Goal: Use online tool/utility: Utilize a website feature to perform a specific function

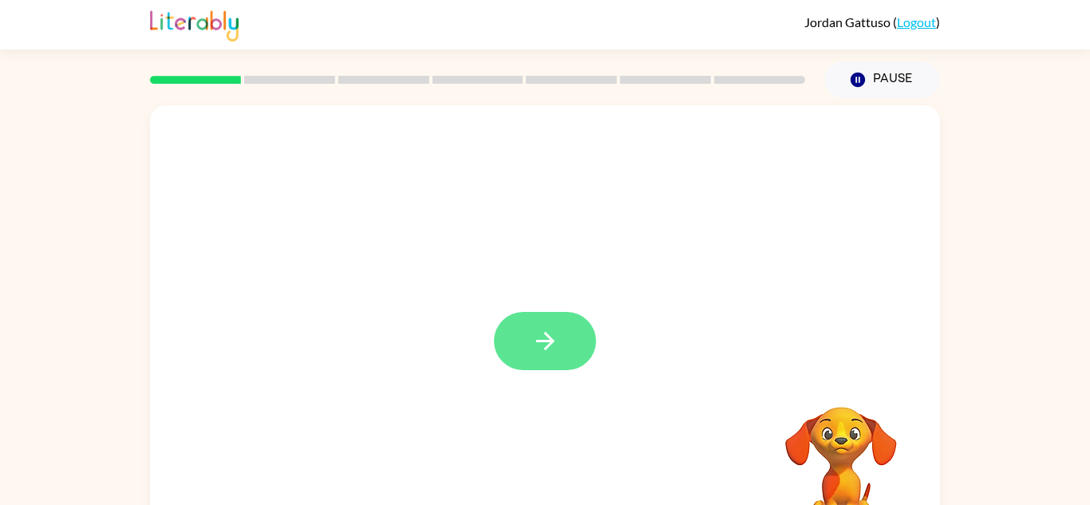
click at [547, 337] on icon "button" at bounding box center [544, 341] width 18 height 18
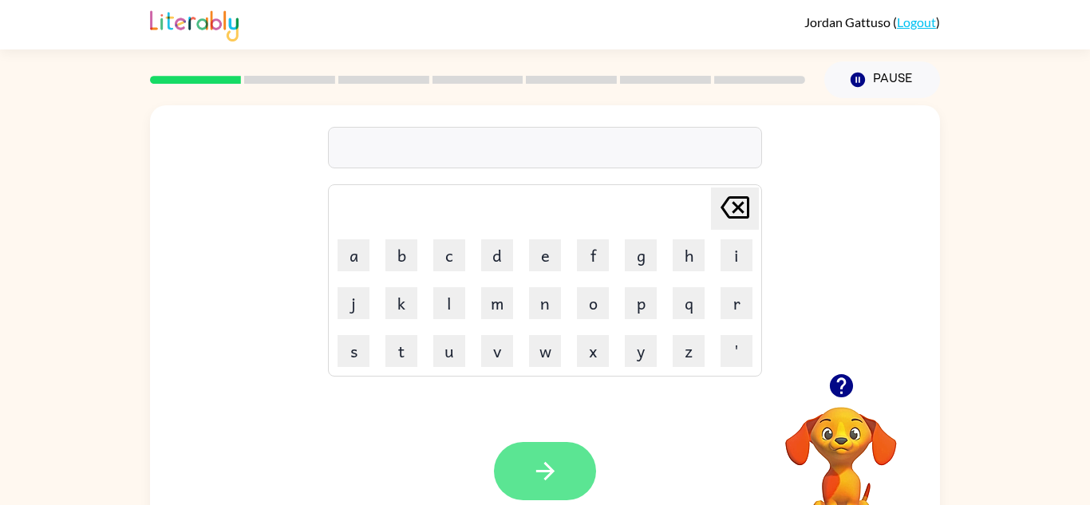
click at [561, 464] on button "button" at bounding box center [545, 471] width 102 height 58
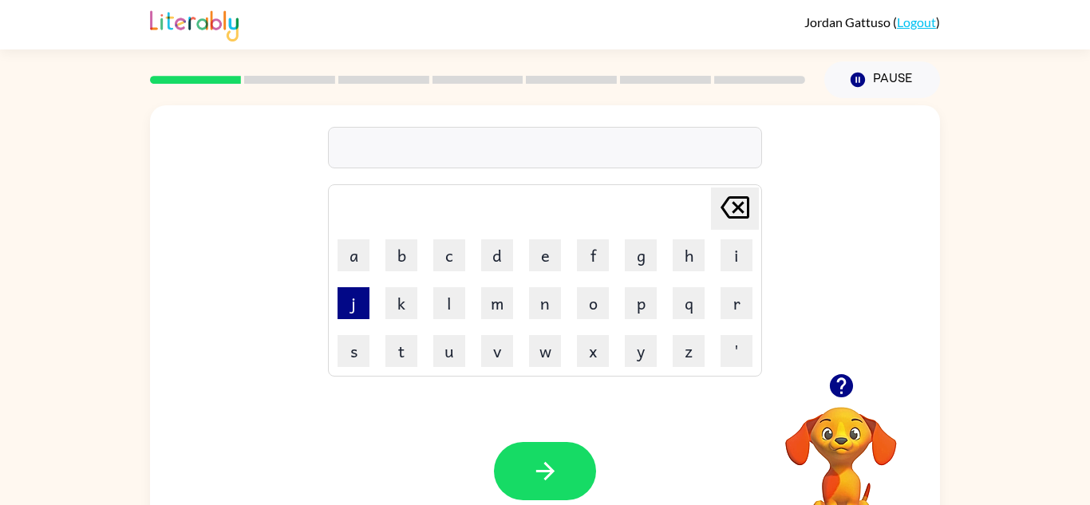
click at [351, 302] on button "j" at bounding box center [354, 303] width 32 height 32
click at [842, 448] on video "Your browser must support playing .mp4 files to use Literably. Please try using…" at bounding box center [841, 462] width 160 height 160
click at [828, 445] on video "Your browser must support playing .mp4 files to use Literably. Please try using…" at bounding box center [841, 462] width 160 height 160
click at [351, 309] on button "j" at bounding box center [354, 303] width 32 height 32
click at [351, 316] on button "j" at bounding box center [354, 303] width 32 height 32
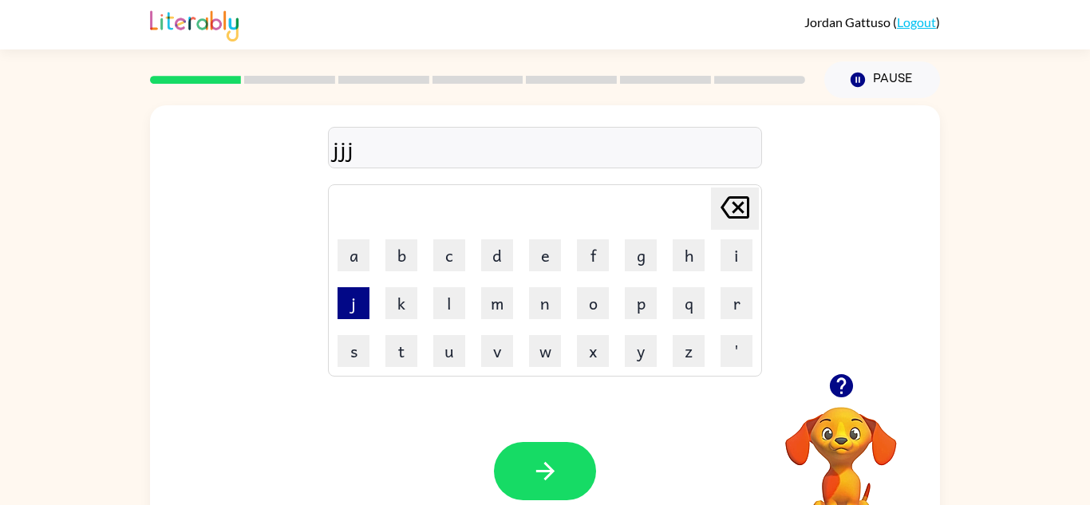
click at [354, 313] on button "j" at bounding box center [354, 303] width 32 height 32
click at [357, 316] on button "j" at bounding box center [354, 303] width 32 height 32
click at [354, 316] on button "j" at bounding box center [354, 303] width 32 height 32
click at [738, 211] on icon "Delete Delete last character input" at bounding box center [735, 207] width 38 height 38
click at [742, 209] on icon "Delete Delete last character input" at bounding box center [735, 207] width 38 height 38
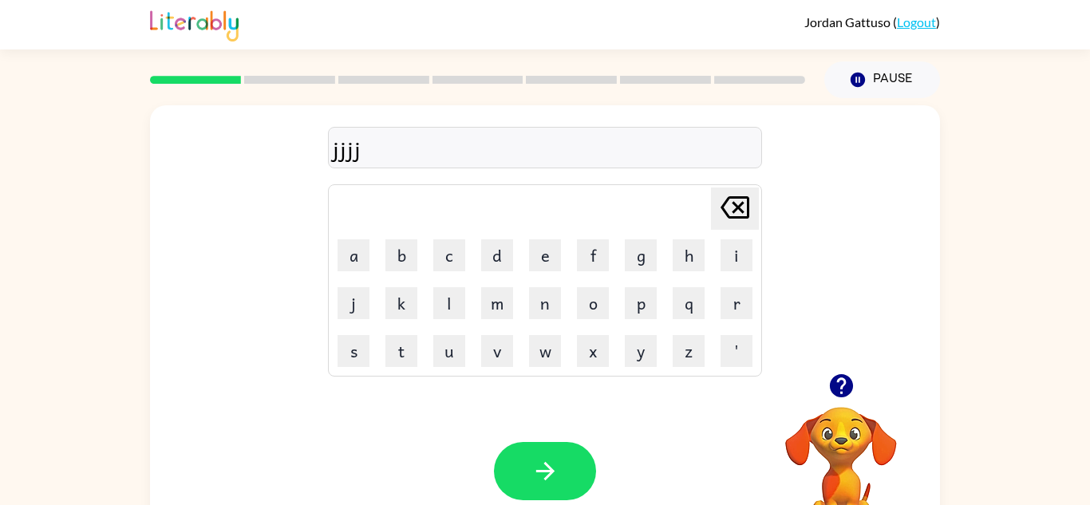
click at [745, 210] on icon "Delete Delete last character input" at bounding box center [735, 207] width 38 height 38
click at [748, 209] on icon at bounding box center [735, 207] width 29 height 22
click at [741, 224] on icon "Delete Delete last character input" at bounding box center [735, 207] width 38 height 38
type button "delete"
click at [563, 483] on button "button" at bounding box center [545, 471] width 102 height 58
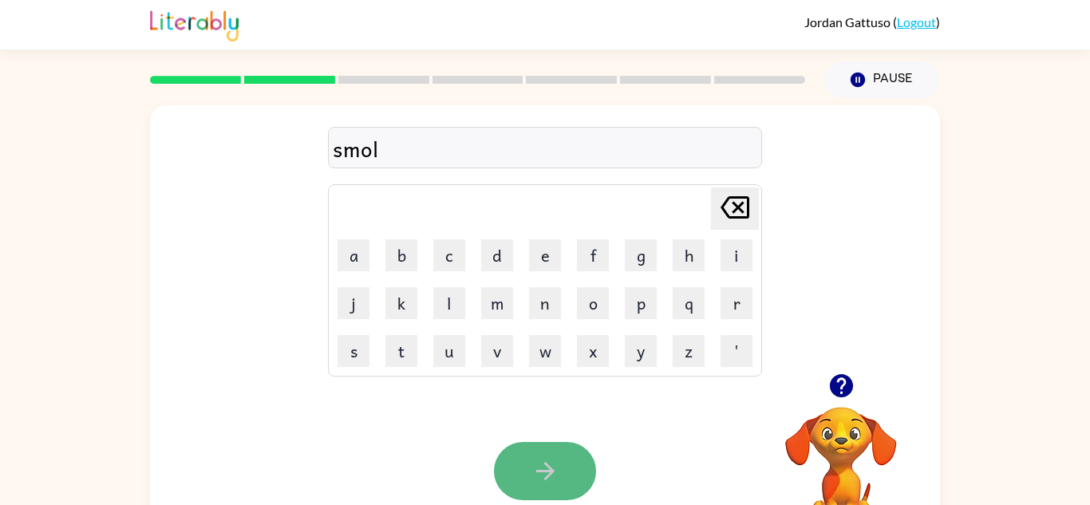
click at [580, 460] on button "button" at bounding box center [545, 471] width 102 height 58
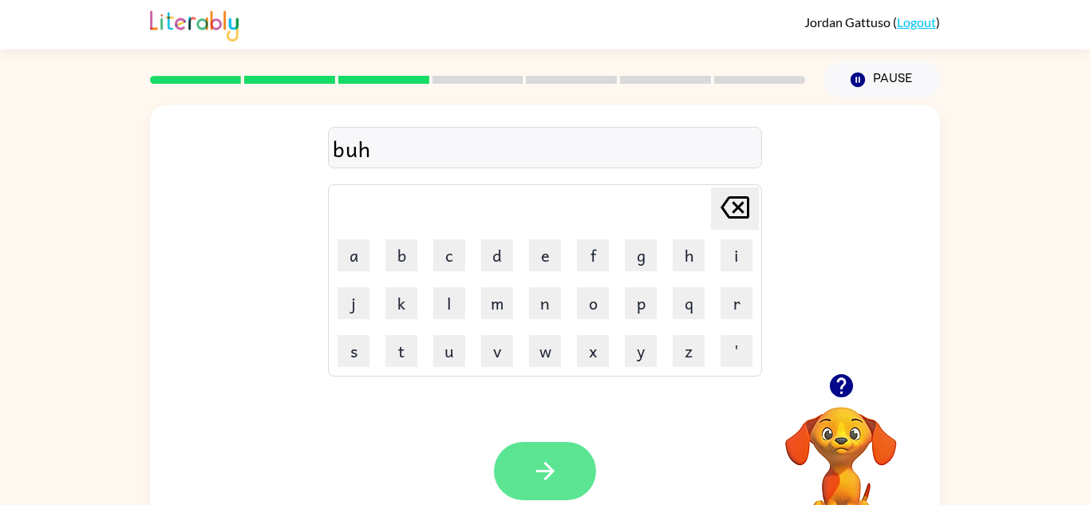
click at [579, 473] on button "button" at bounding box center [545, 471] width 102 height 58
click at [545, 493] on div at bounding box center [545, 471] width 102 height 58
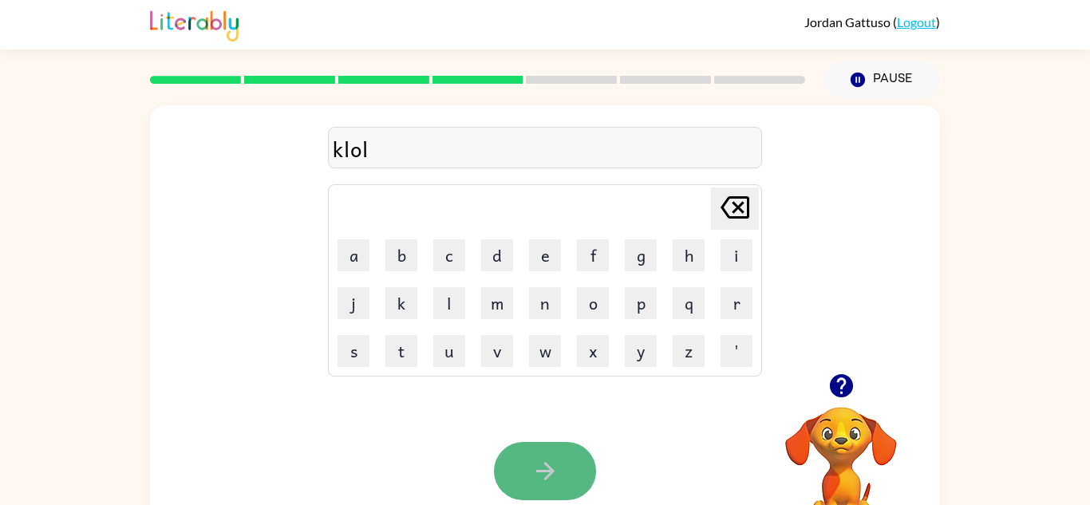
click at [575, 475] on button "button" at bounding box center [545, 471] width 102 height 58
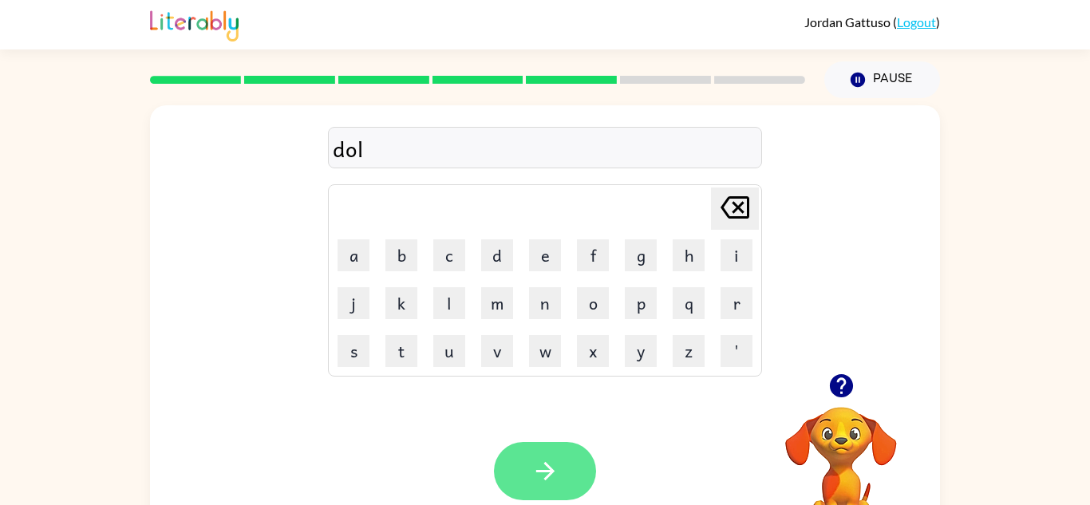
click at [554, 484] on icon "button" at bounding box center [545, 471] width 28 height 28
click at [557, 462] on icon "button" at bounding box center [545, 471] width 28 height 28
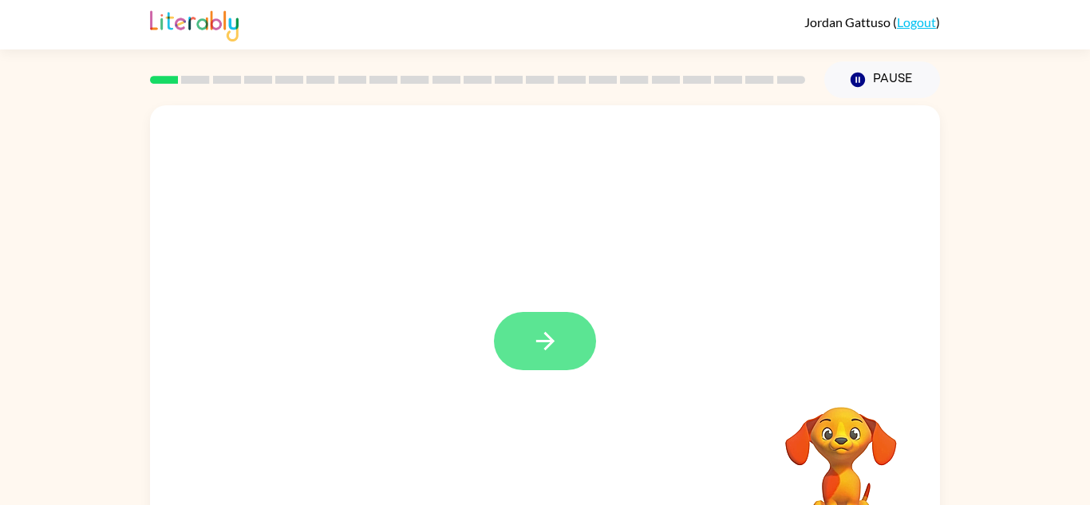
click at [538, 348] on icon "button" at bounding box center [545, 341] width 28 height 28
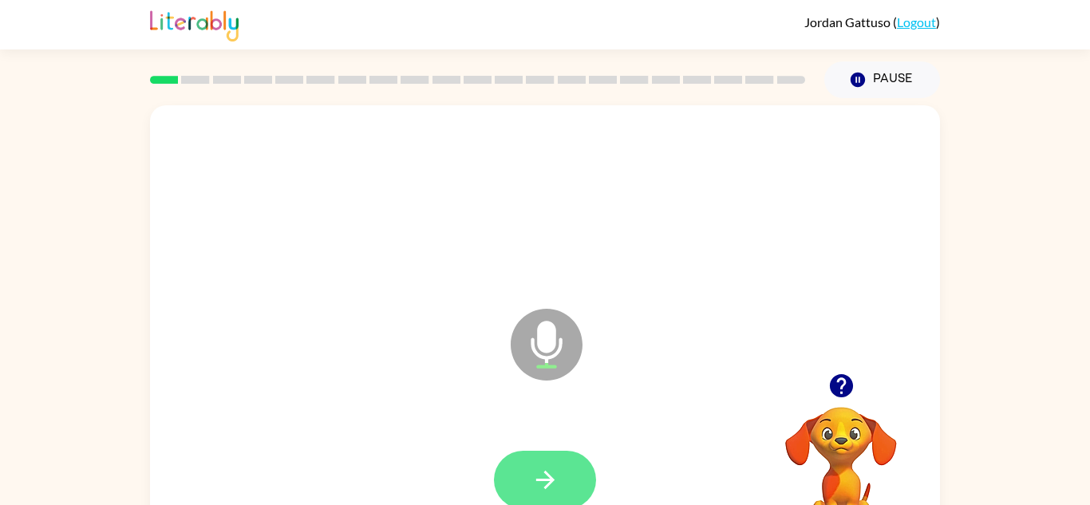
click at [561, 476] on button "button" at bounding box center [545, 480] width 102 height 58
click at [570, 486] on button "button" at bounding box center [545, 480] width 102 height 58
click at [569, 466] on button "button" at bounding box center [545, 480] width 102 height 58
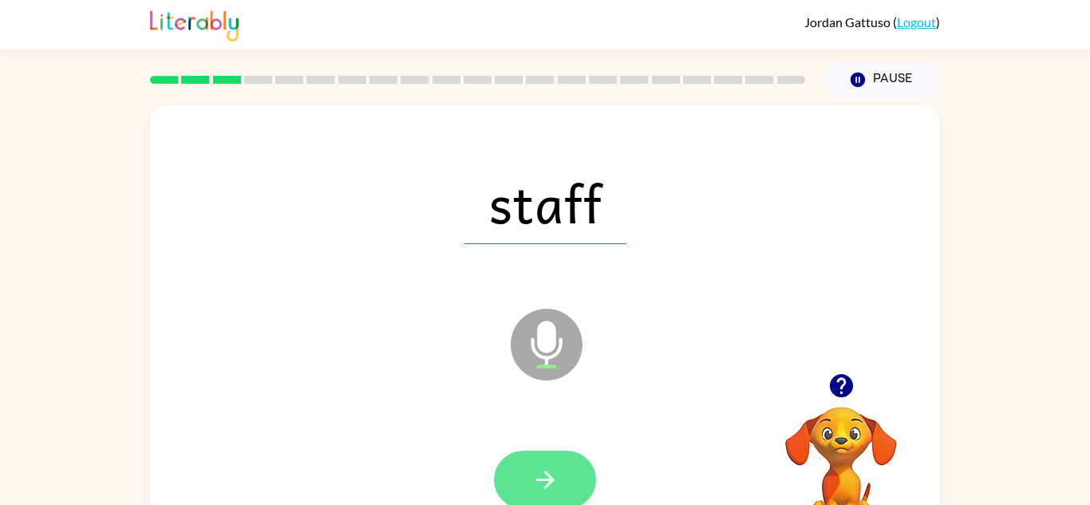
click at [571, 488] on button "button" at bounding box center [545, 480] width 102 height 58
click at [561, 492] on button "button" at bounding box center [545, 480] width 102 height 58
click at [569, 481] on button "button" at bounding box center [545, 480] width 102 height 58
click at [563, 464] on button "button" at bounding box center [545, 480] width 102 height 58
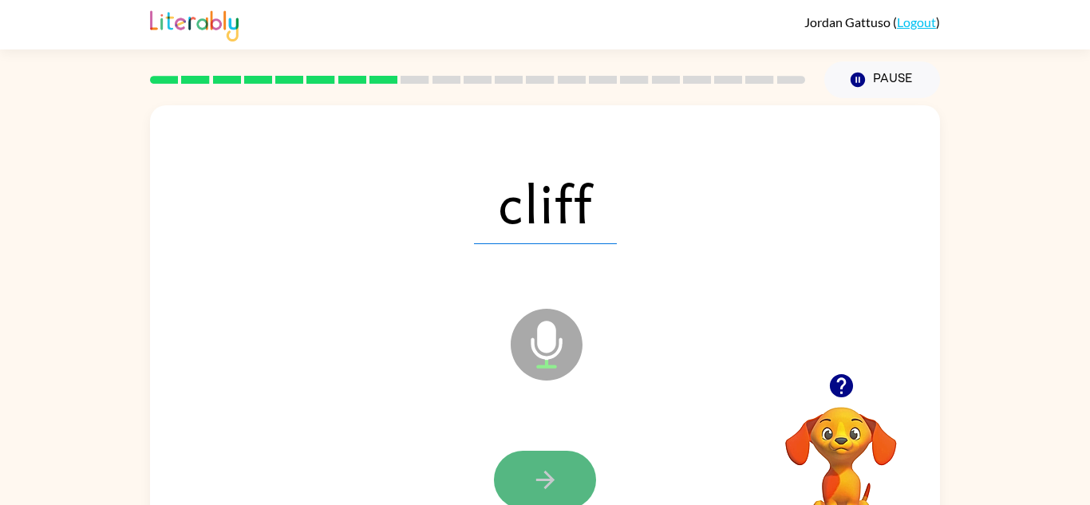
click at [541, 481] on icon "button" at bounding box center [545, 480] width 28 height 28
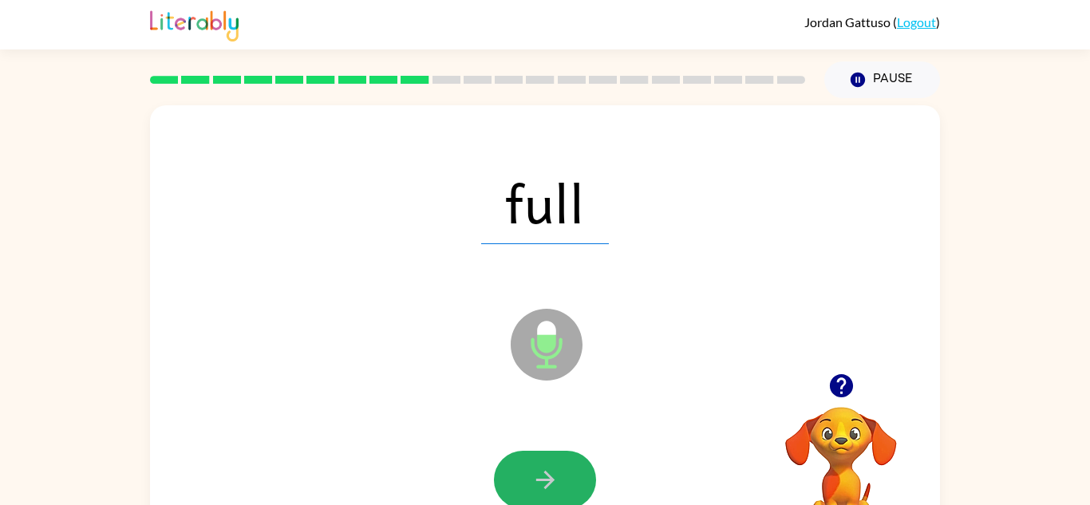
click at [541, 481] on icon "button" at bounding box center [545, 480] width 28 height 28
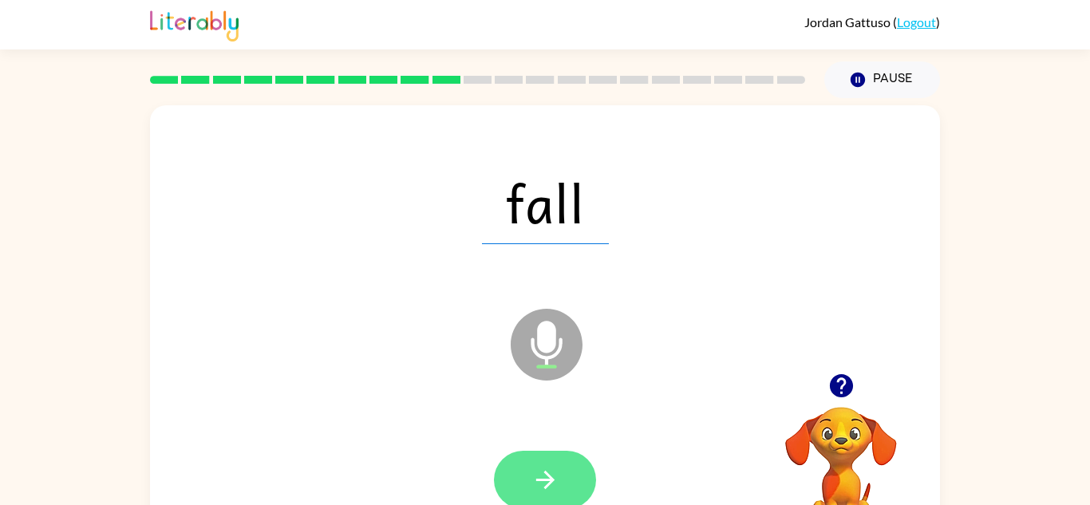
click at [548, 463] on button "button" at bounding box center [545, 480] width 102 height 58
click at [563, 497] on button "button" at bounding box center [545, 480] width 102 height 58
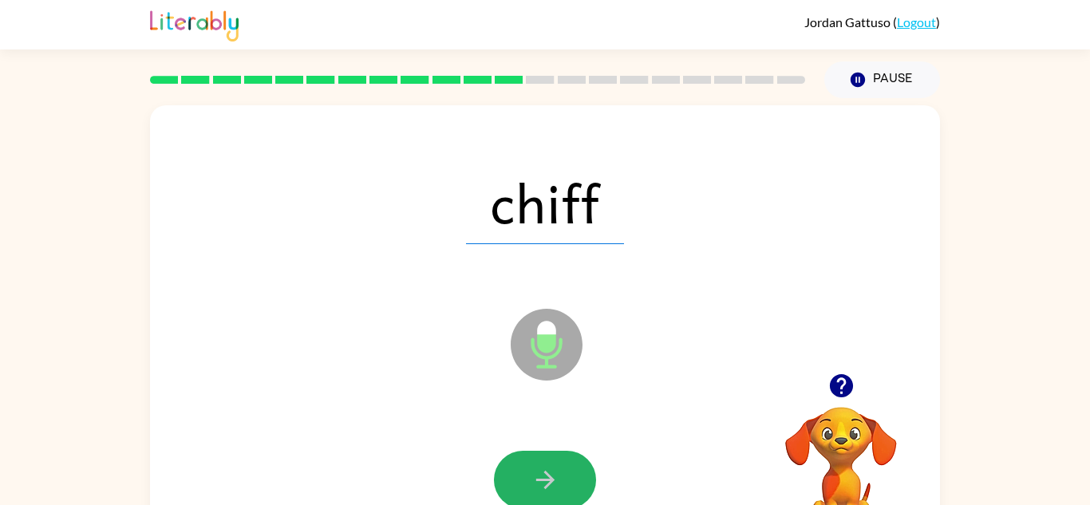
click at [560, 484] on button "button" at bounding box center [545, 480] width 102 height 58
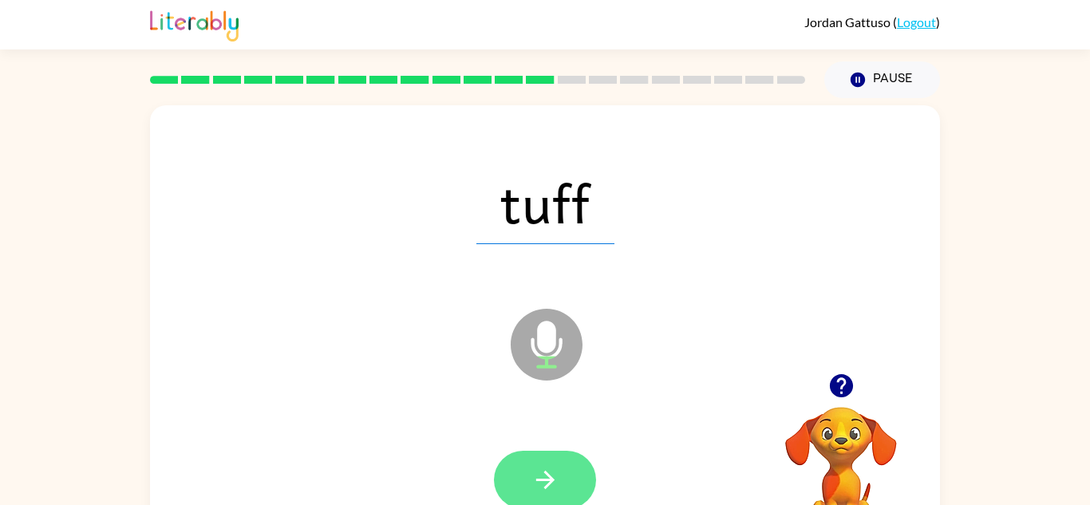
click at [550, 484] on icon "button" at bounding box center [544, 480] width 18 height 18
click at [556, 494] on button "button" at bounding box center [545, 480] width 102 height 58
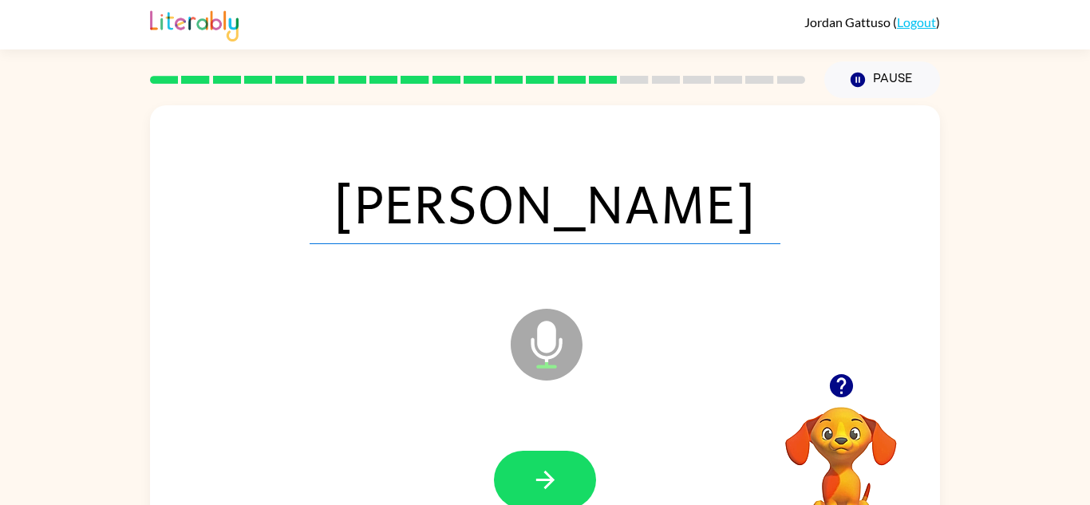
click at [515, 338] on icon at bounding box center [547, 345] width 72 height 72
click at [551, 448] on div at bounding box center [545, 480] width 758 height 131
click at [555, 458] on button "button" at bounding box center [545, 480] width 102 height 58
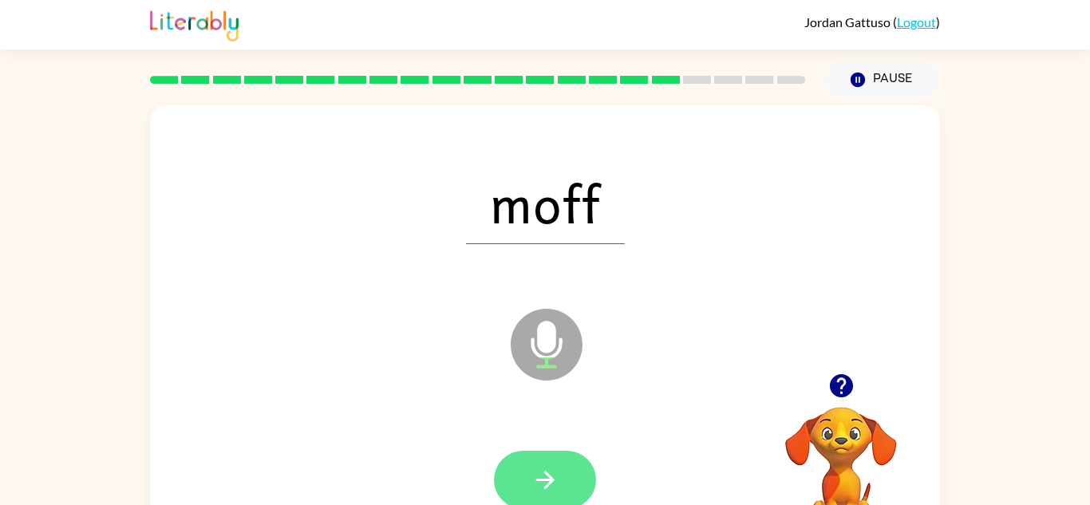
click at [553, 472] on icon "button" at bounding box center [545, 480] width 28 height 28
click at [550, 456] on button "button" at bounding box center [545, 480] width 102 height 58
click at [554, 486] on icon "button" at bounding box center [545, 480] width 28 height 28
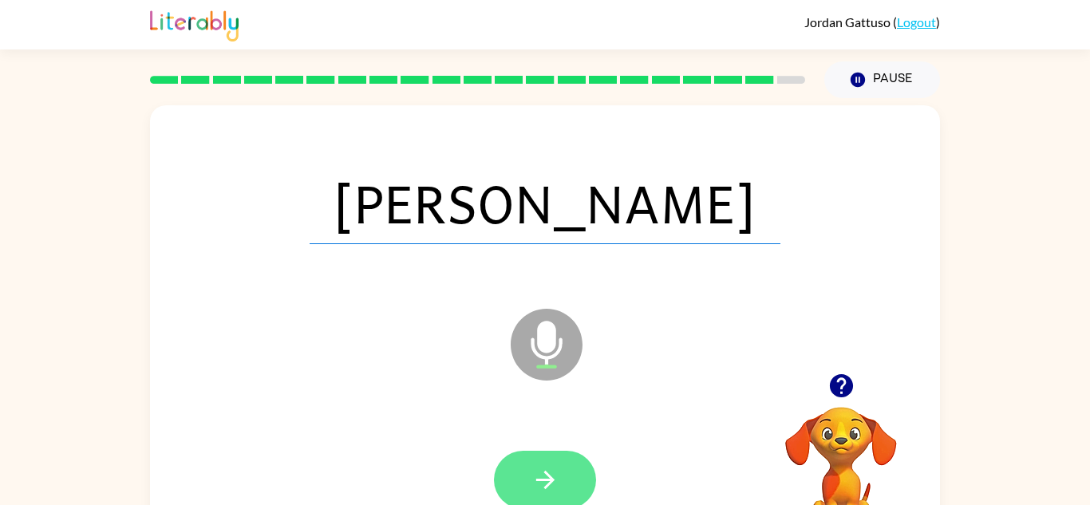
click at [554, 484] on icon "button" at bounding box center [545, 480] width 28 height 28
